Goal: Task Accomplishment & Management: Manage account settings

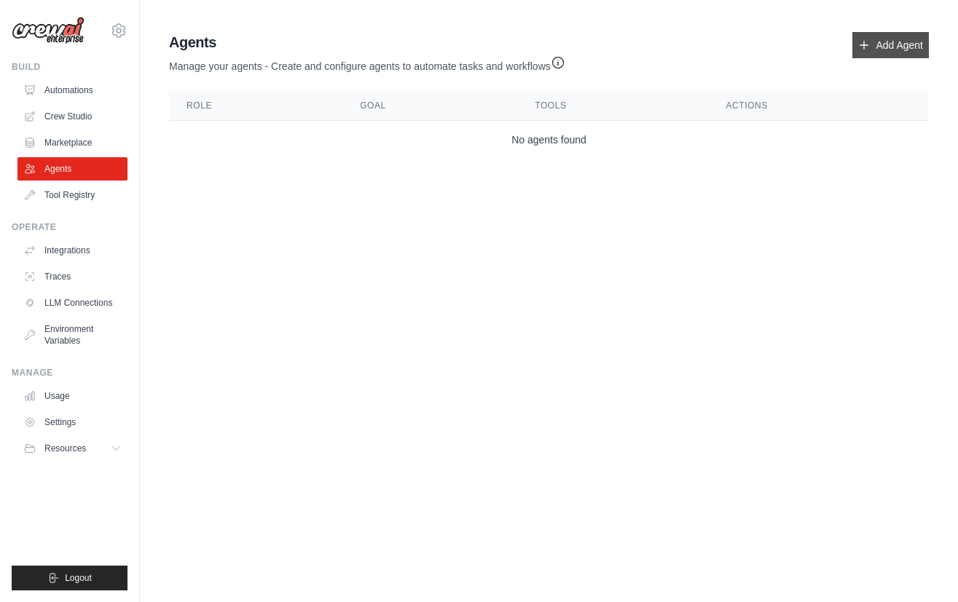
click at [888, 51] on link "Add Agent" at bounding box center [890, 45] width 76 height 26
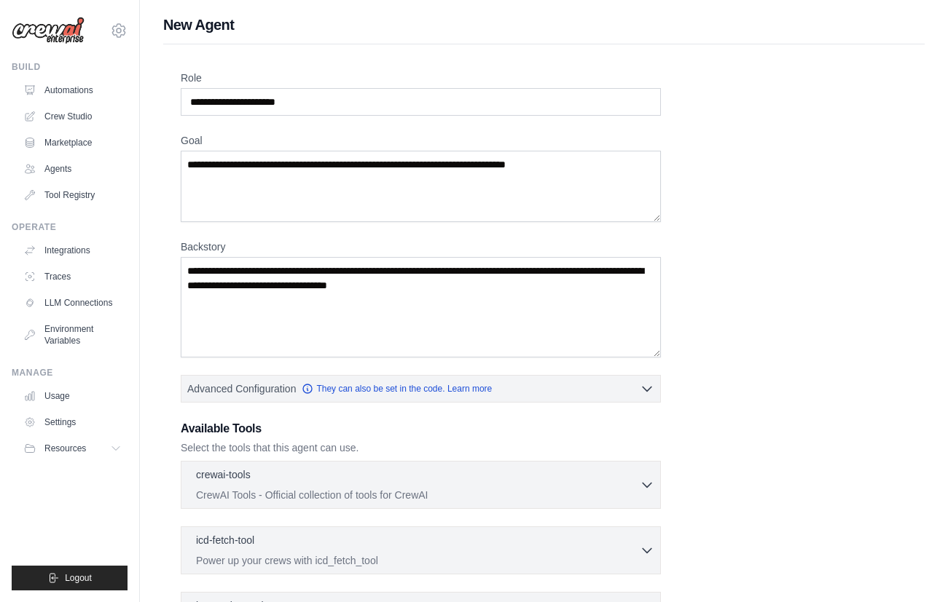
scroll to position [179, 0]
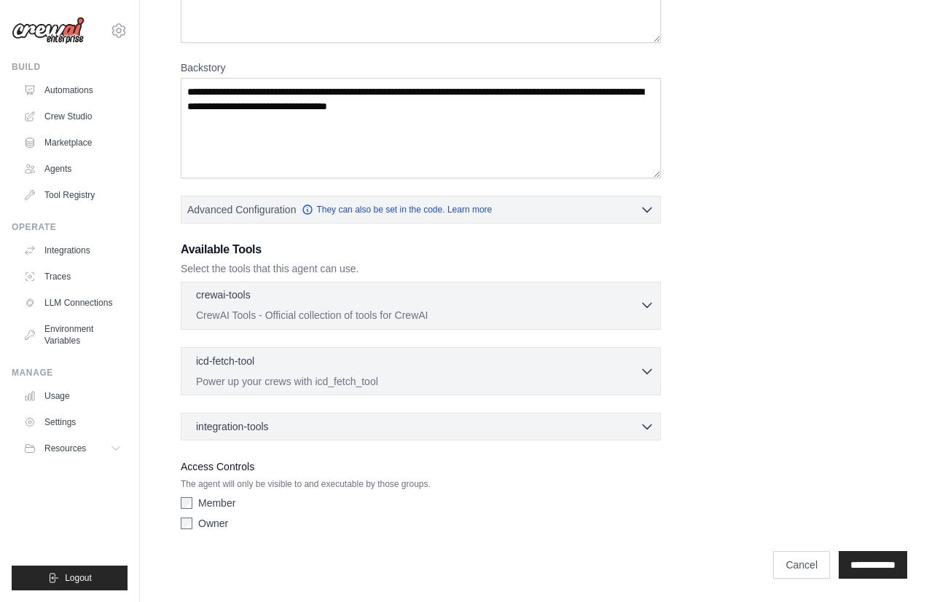
click at [356, 307] on div "crewai-tools 0 selected CrewAI Tools - Official collection of tools for CrewAI" at bounding box center [418, 305] width 444 height 35
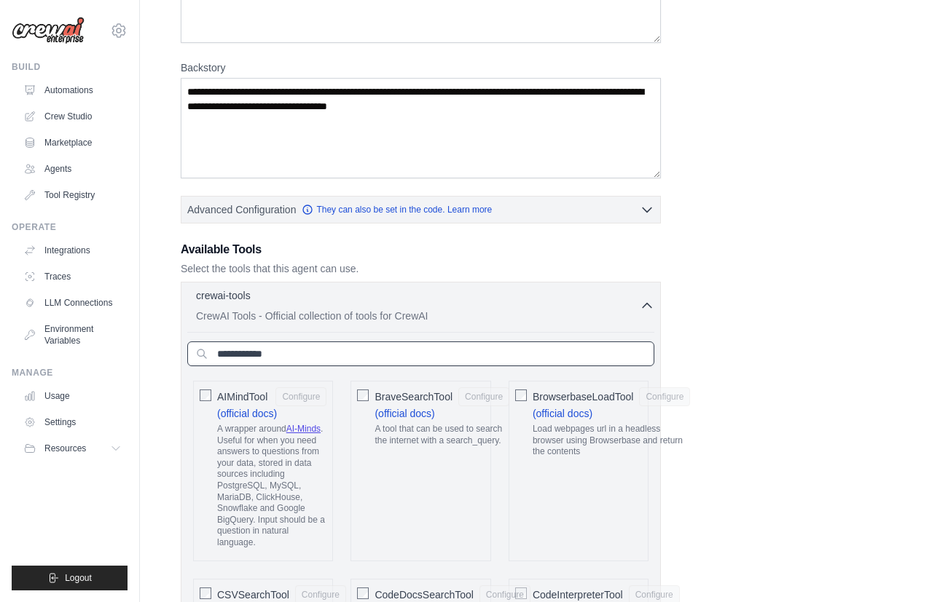
click at [308, 351] on input "text" at bounding box center [420, 354] width 467 height 25
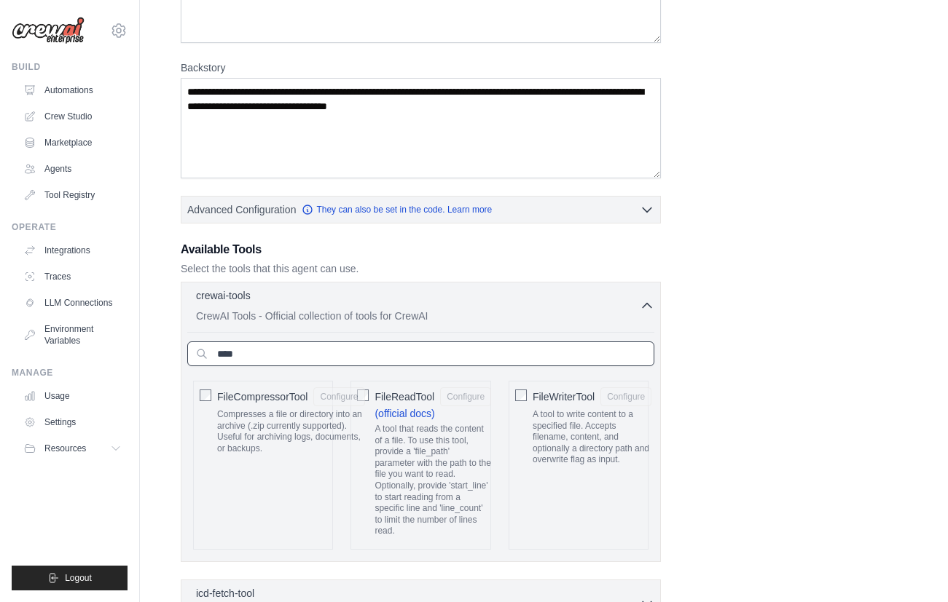
type input "****"
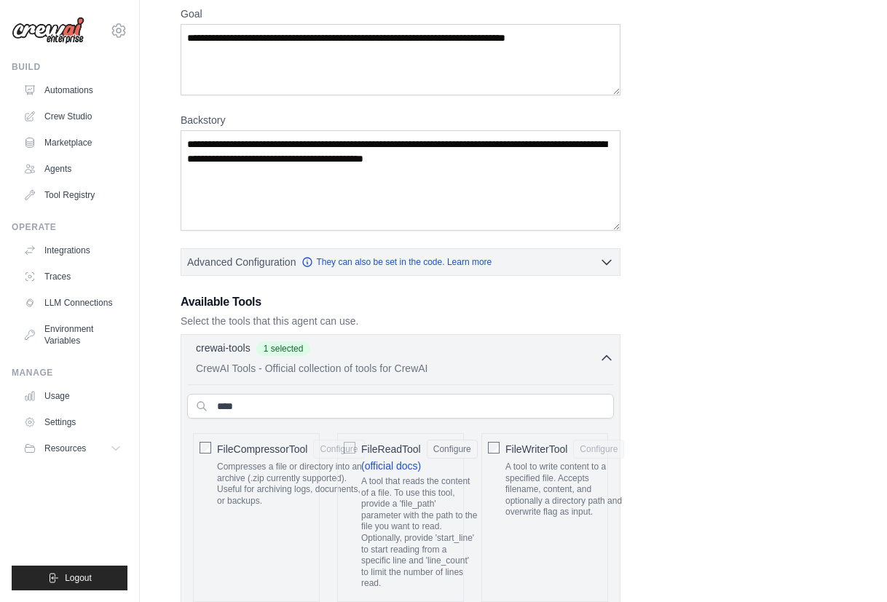
scroll to position [10, 0]
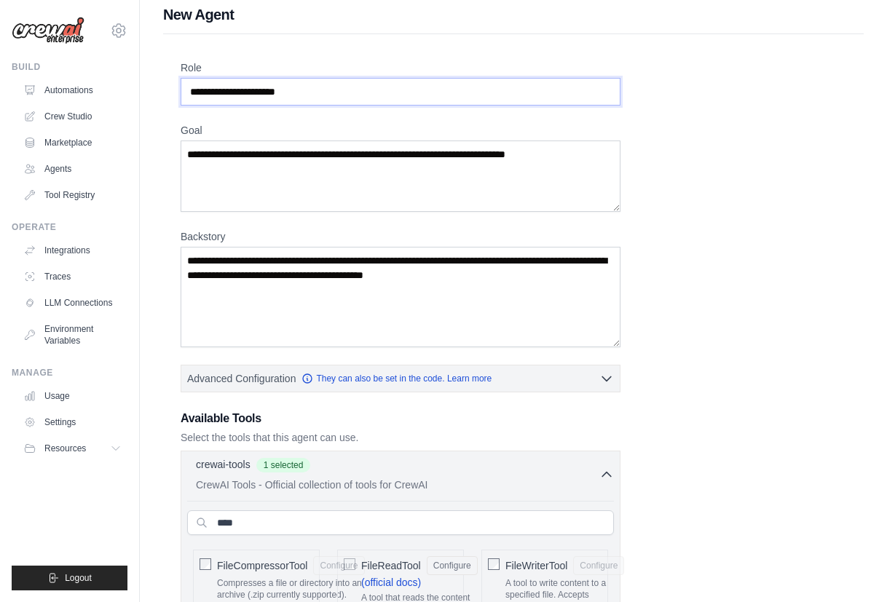
click at [238, 91] on input "Role" at bounding box center [401, 92] width 440 height 28
type input "*"
click at [243, 159] on textarea "Goal" at bounding box center [401, 176] width 440 height 71
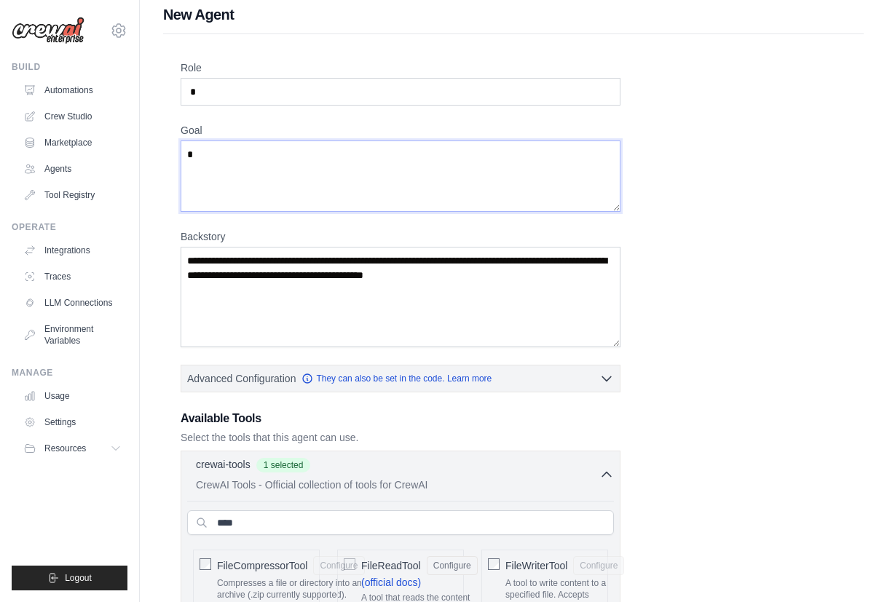
type textarea "*"
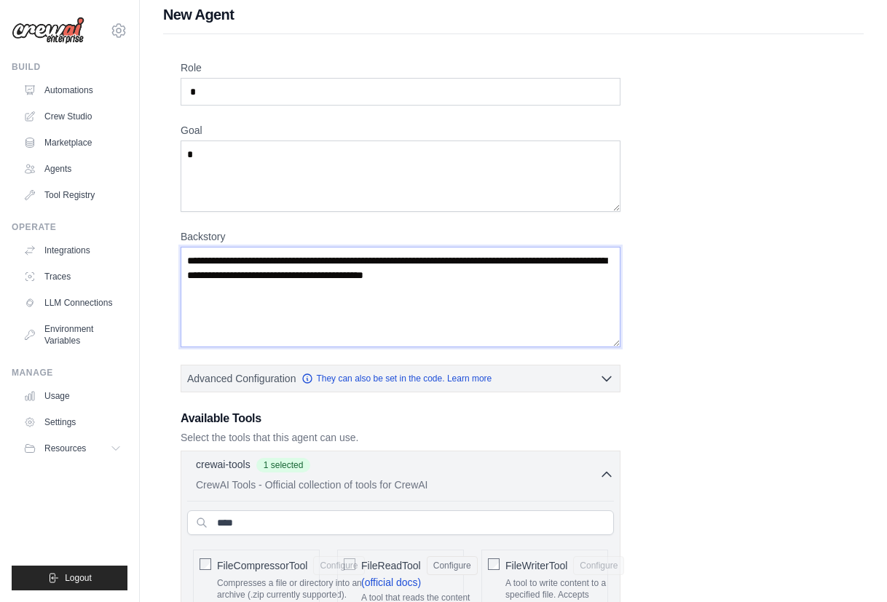
click at [264, 296] on textarea "Backstory" at bounding box center [401, 297] width 440 height 101
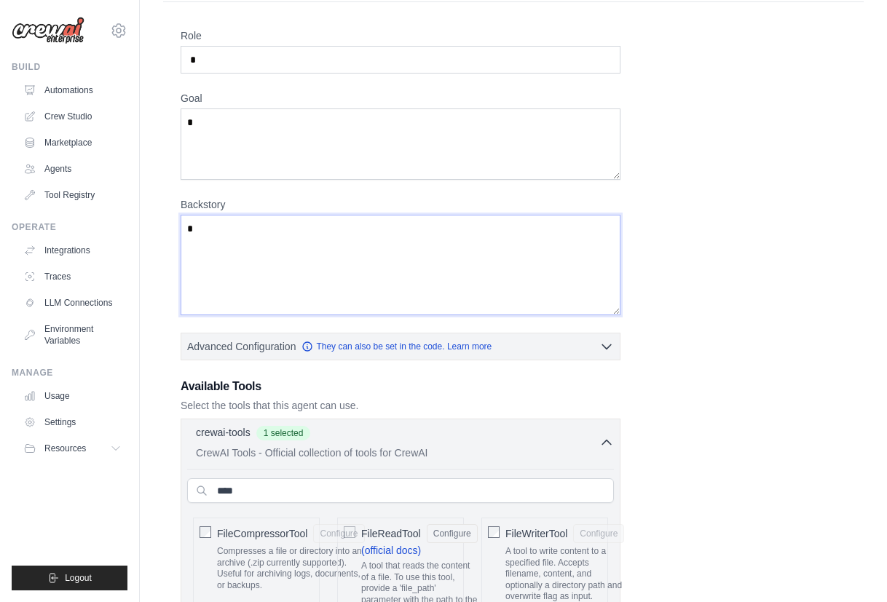
scroll to position [407, 0]
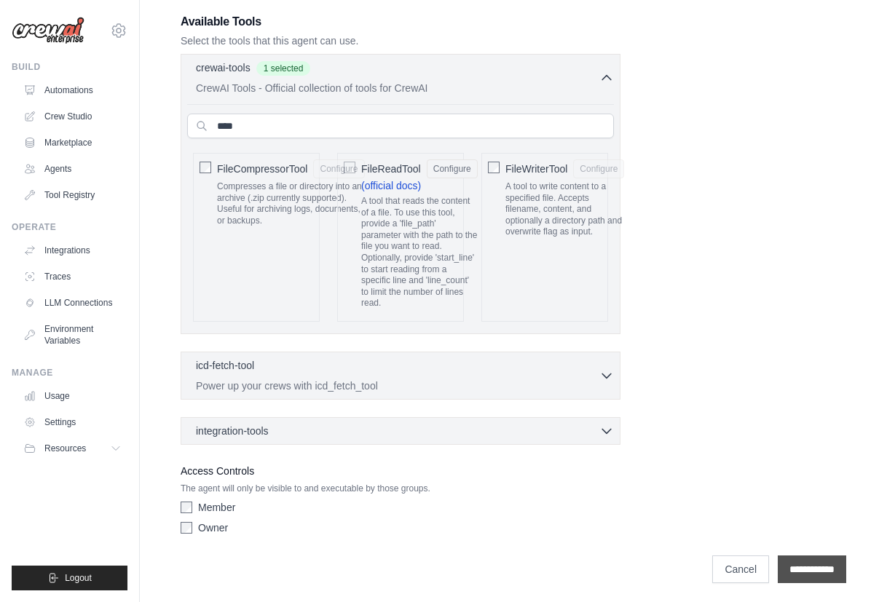
type textarea "*"
click at [797, 565] on input "**********" at bounding box center [812, 570] width 68 height 28
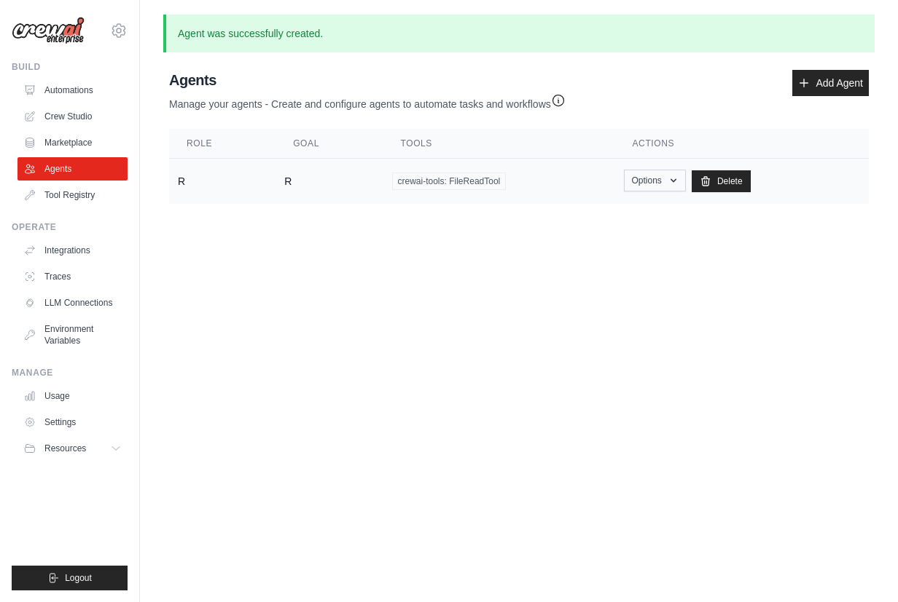
click at [633, 189] on button "Options" at bounding box center [655, 181] width 62 height 22
click at [605, 215] on link "Show" at bounding box center [633, 214] width 105 height 26
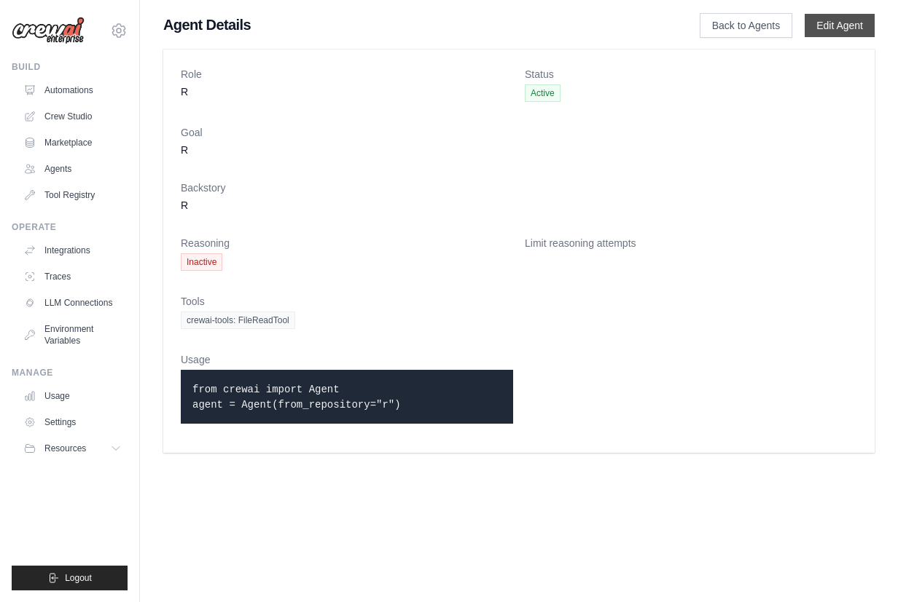
click at [828, 26] on link "Edit Agent" at bounding box center [839, 25] width 70 height 23
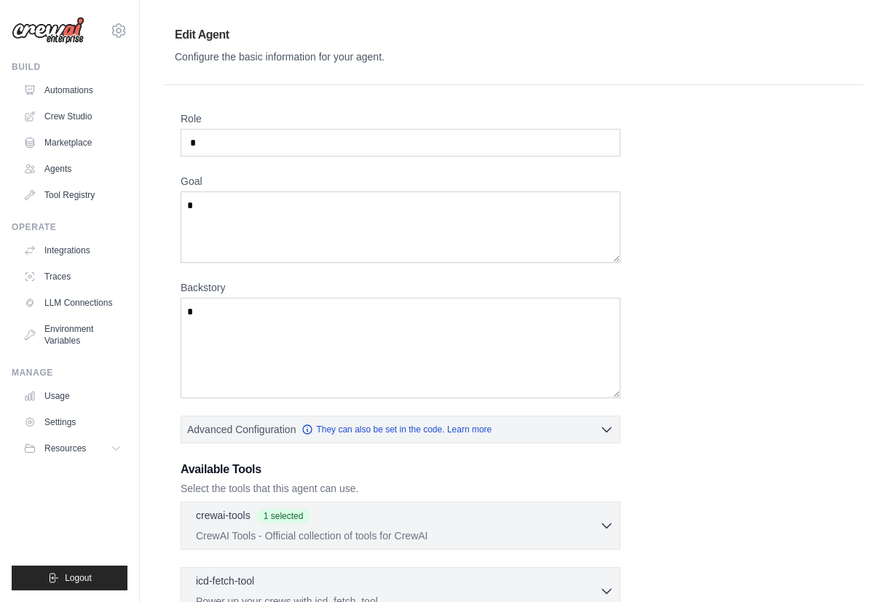
scroll to position [220, 0]
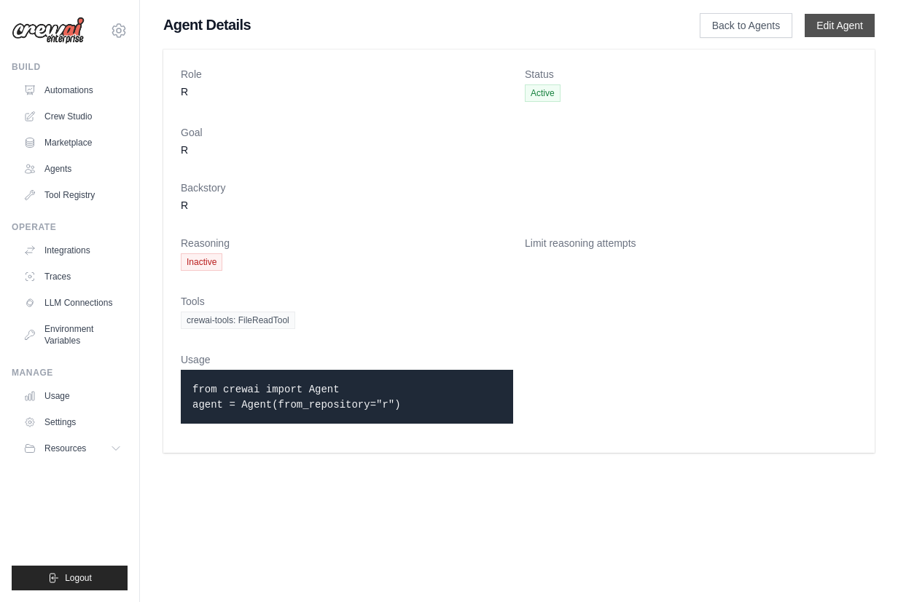
click at [825, 27] on link "Edit Agent" at bounding box center [839, 25] width 70 height 23
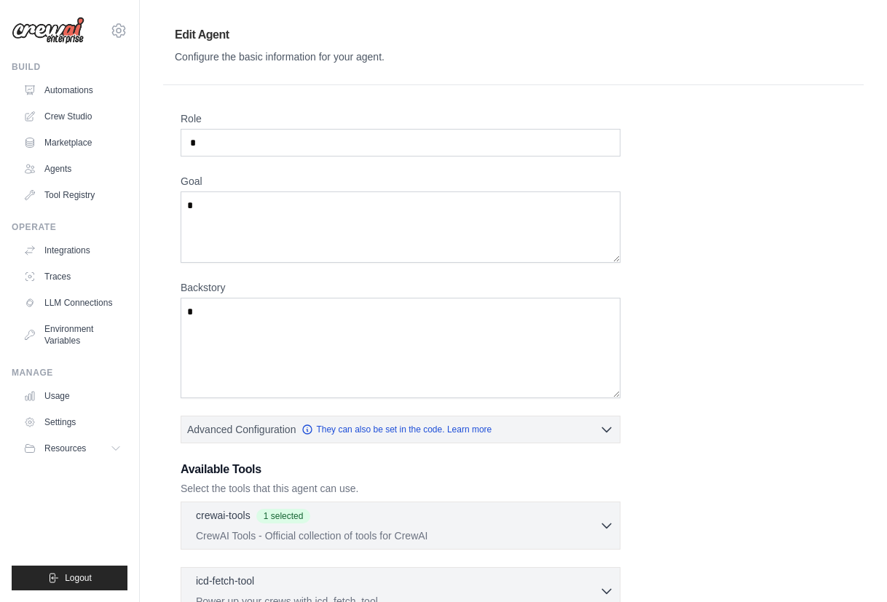
scroll to position [124, 0]
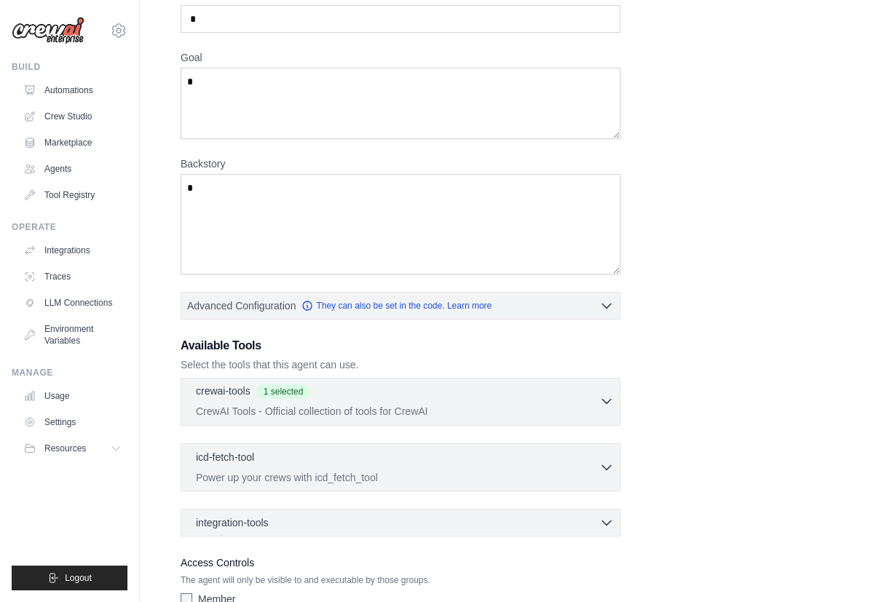
click at [459, 393] on div "crewai-tools 1 selected" at bounding box center [398, 392] width 404 height 17
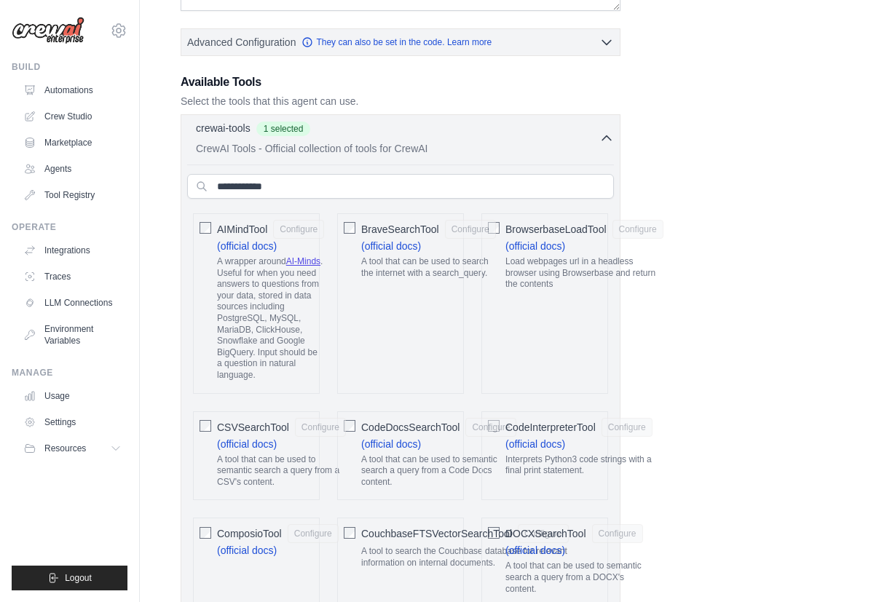
scroll to position [0, 0]
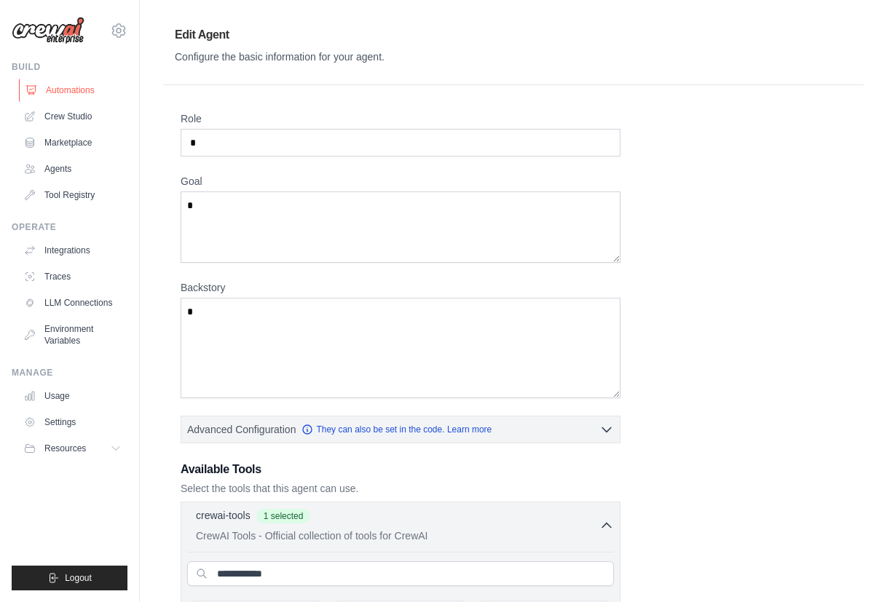
click at [95, 98] on link "Automations" at bounding box center [74, 90] width 110 height 23
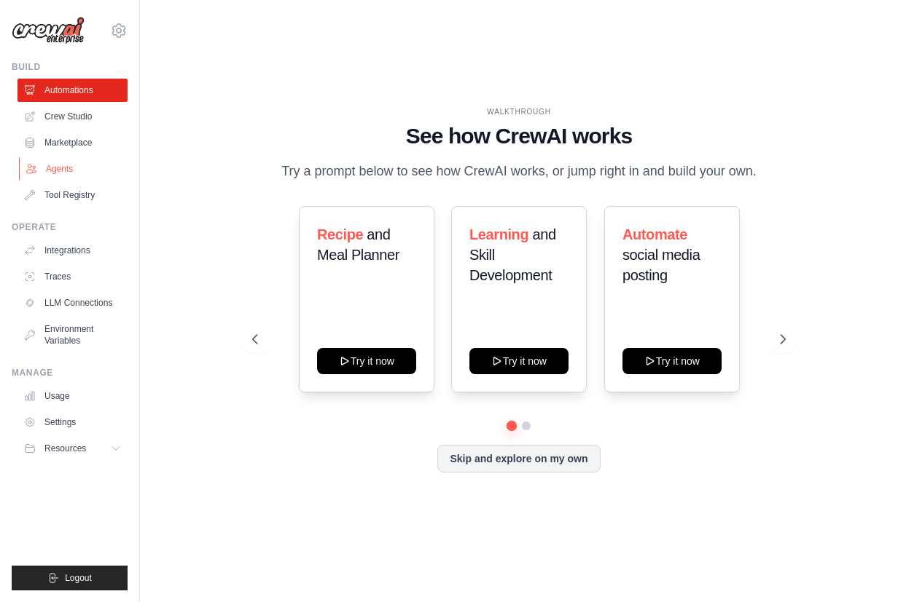
click at [47, 168] on link "Agents" at bounding box center [74, 168] width 110 height 23
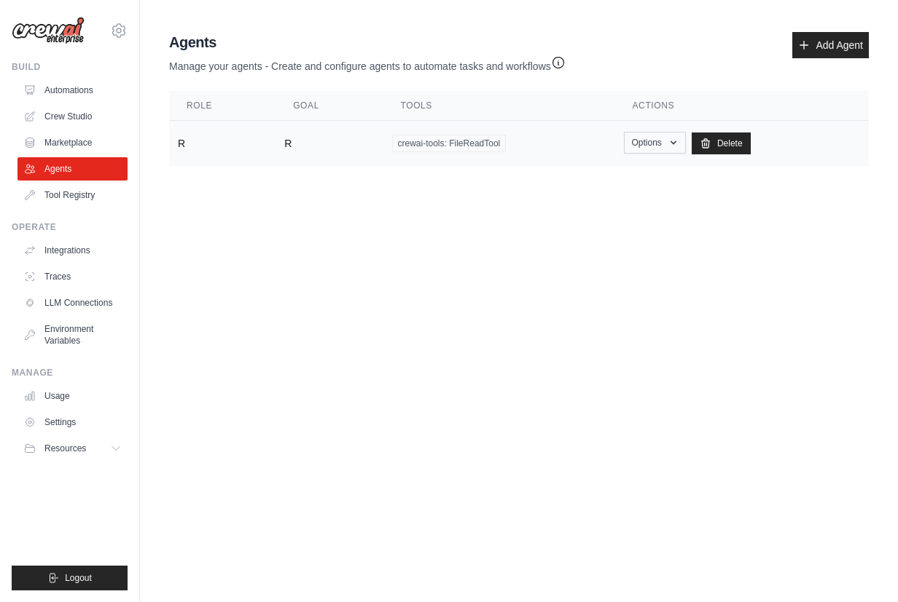
click at [638, 149] on button "Options" at bounding box center [655, 143] width 62 height 22
click at [355, 209] on body "[EMAIL_ADDRESS][DOMAIN_NAME] Settings Build Automations Crew Studio" at bounding box center [449, 301] width 898 height 602
click at [653, 144] on button "Options" at bounding box center [655, 143] width 62 height 22
click at [605, 203] on link "Edit" at bounding box center [633, 202] width 105 height 26
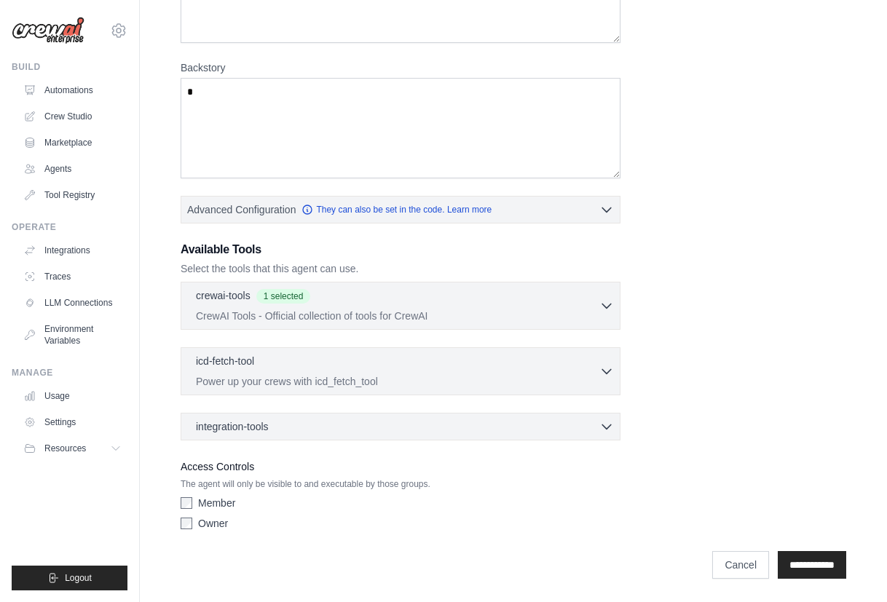
scroll to position [220, 0]
click at [584, 364] on div "icd-fetch-tool 0 selected" at bounding box center [398, 361] width 404 height 17
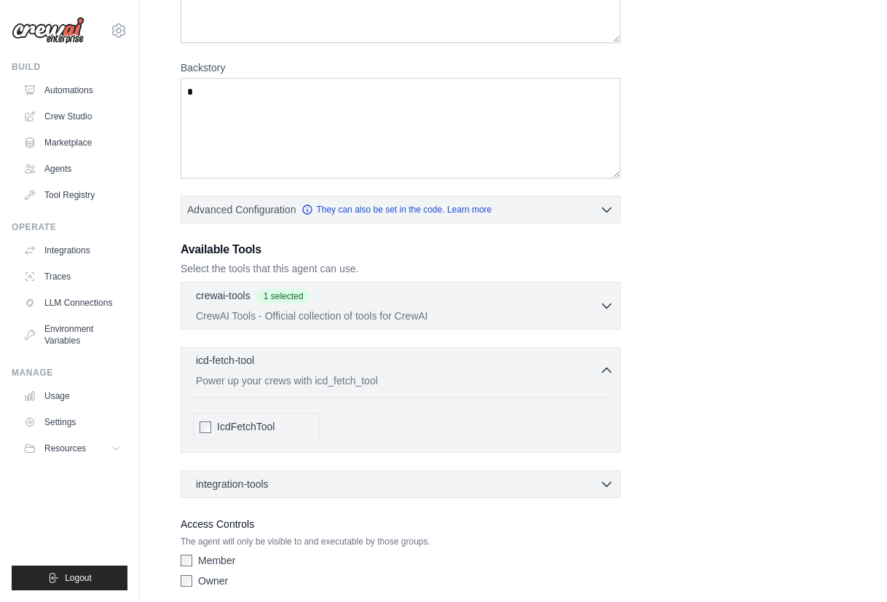
click at [584, 364] on div "icd-fetch-tool 0 selected" at bounding box center [398, 361] width 404 height 17
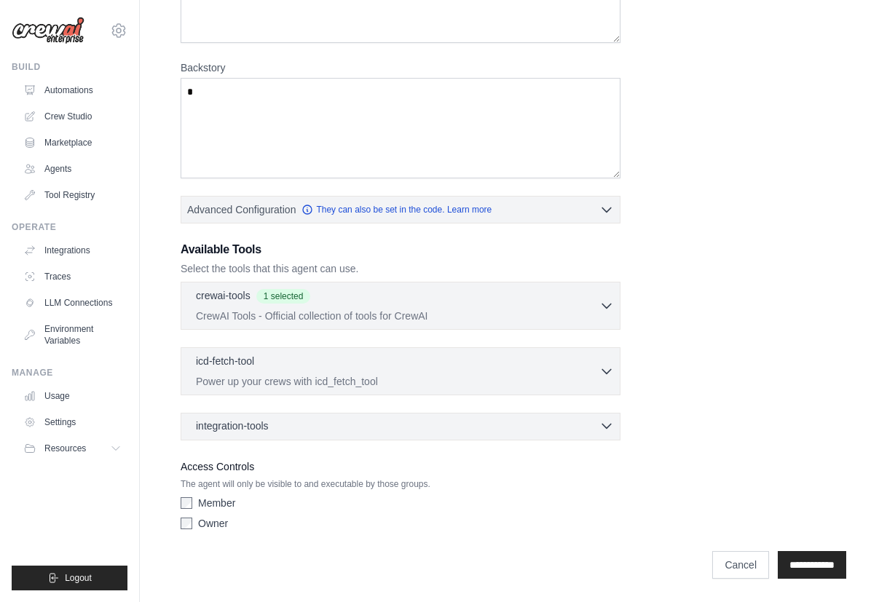
click at [513, 422] on div "integration-tools 0 selected" at bounding box center [405, 426] width 418 height 15
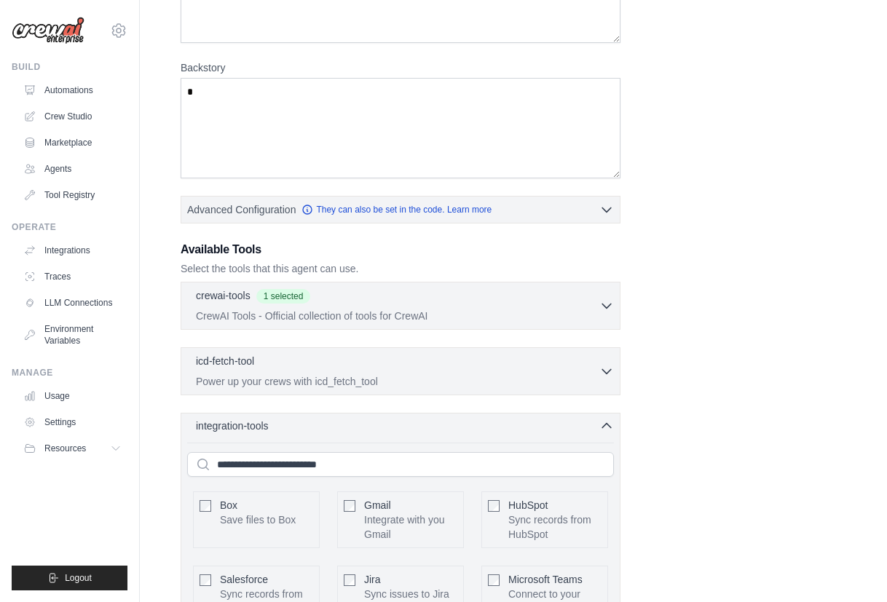
click at [513, 422] on div "integration-tools 0 selected" at bounding box center [405, 426] width 418 height 15
